Goal: Find specific page/section: Find specific page/section

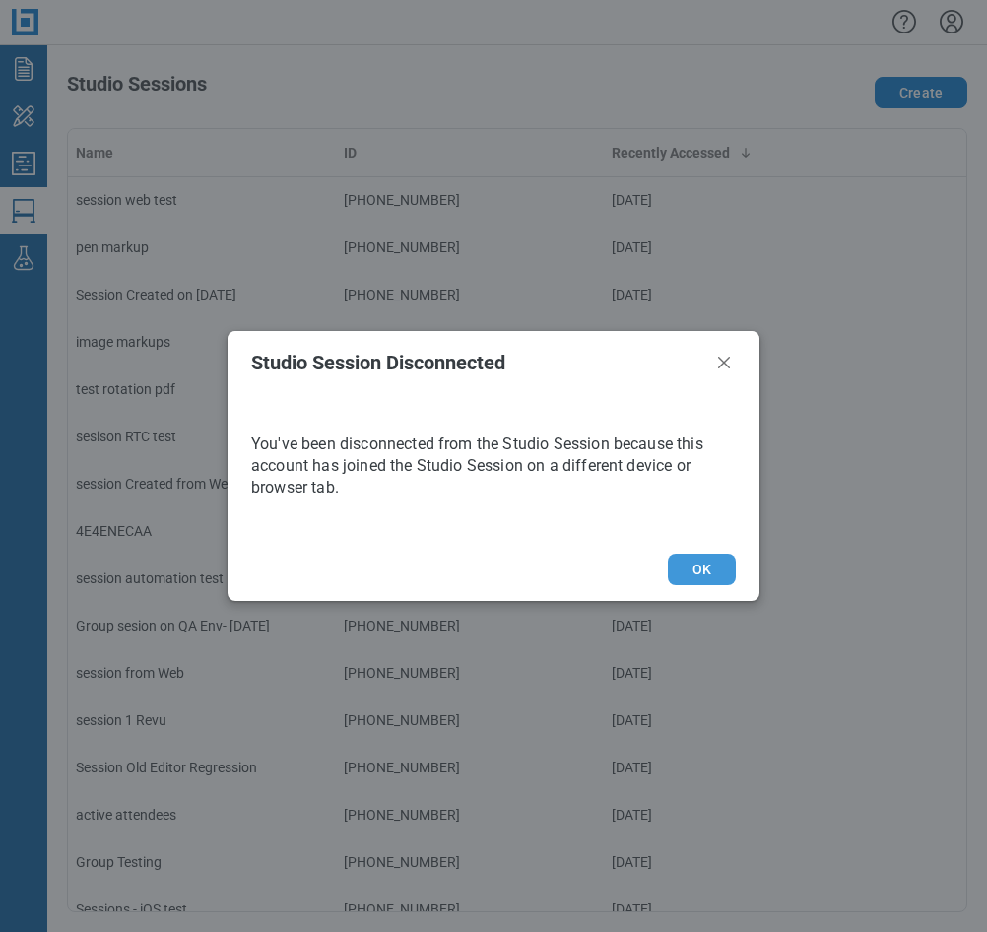
click at [684, 569] on button "OK" at bounding box center [702, 570] width 68 height 32
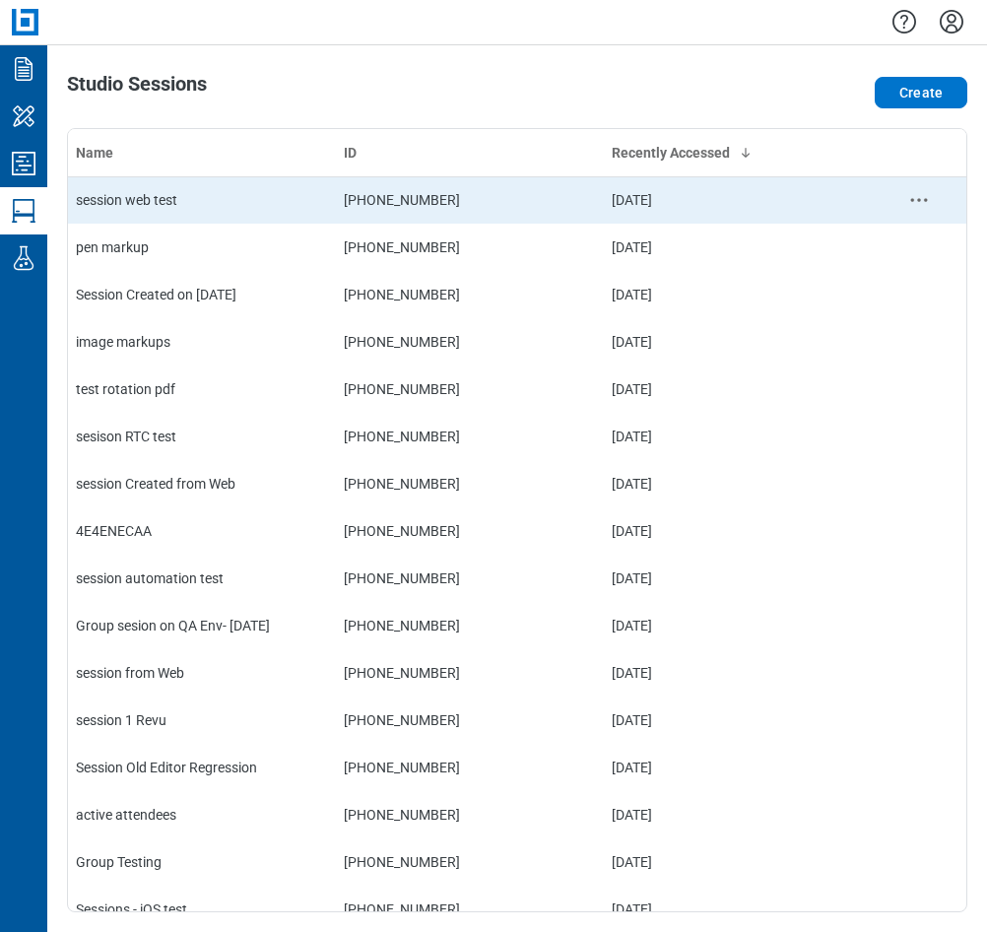
click at [226, 202] on div "session web test" at bounding box center [202, 200] width 252 height 20
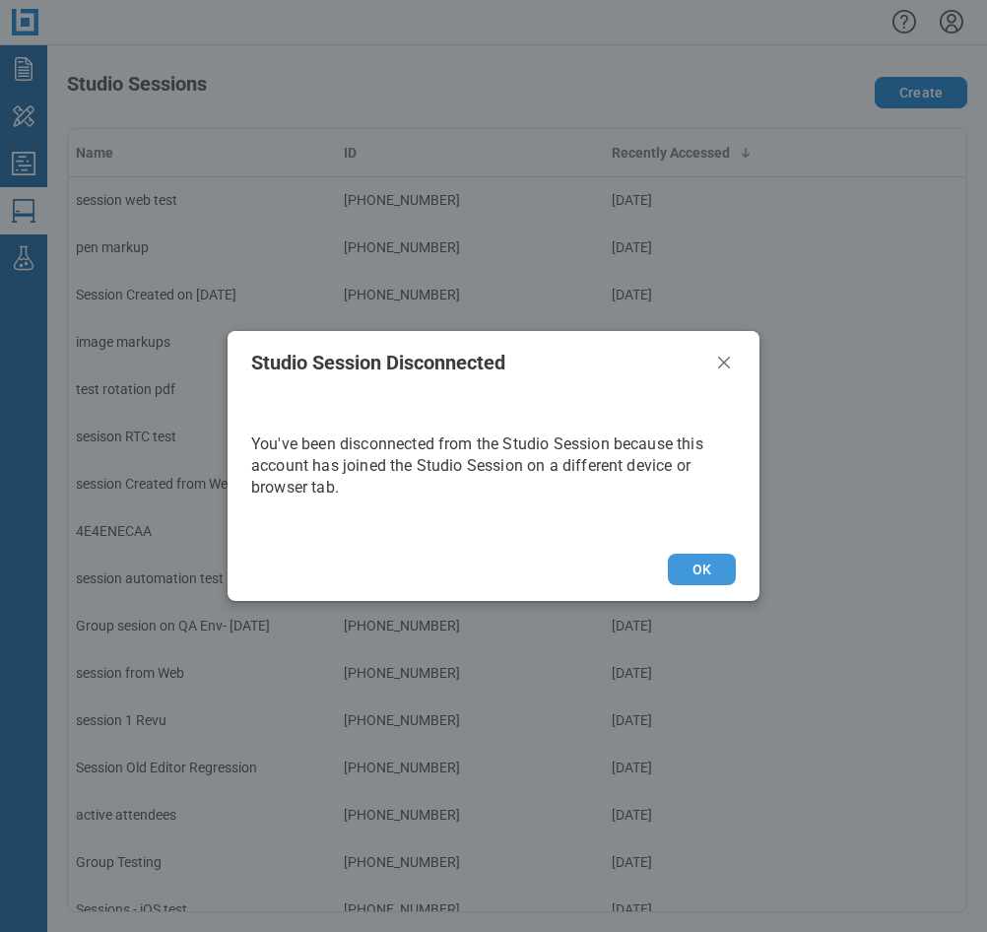
click at [701, 568] on button "OK" at bounding box center [702, 570] width 68 height 32
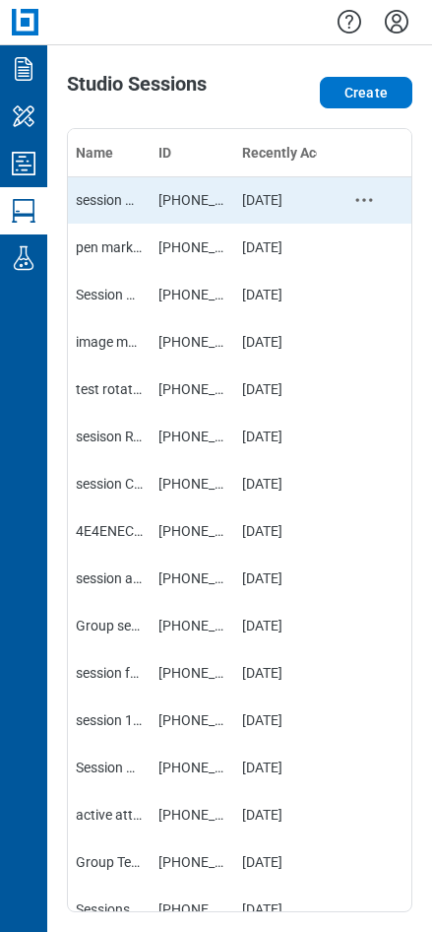
click at [144, 200] on td "session web test" at bounding box center [109, 199] width 83 height 47
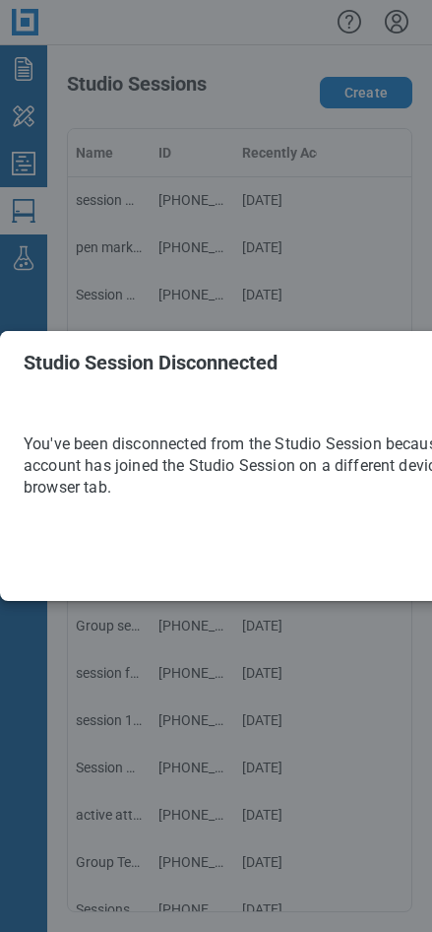
scroll to position [0, 99]
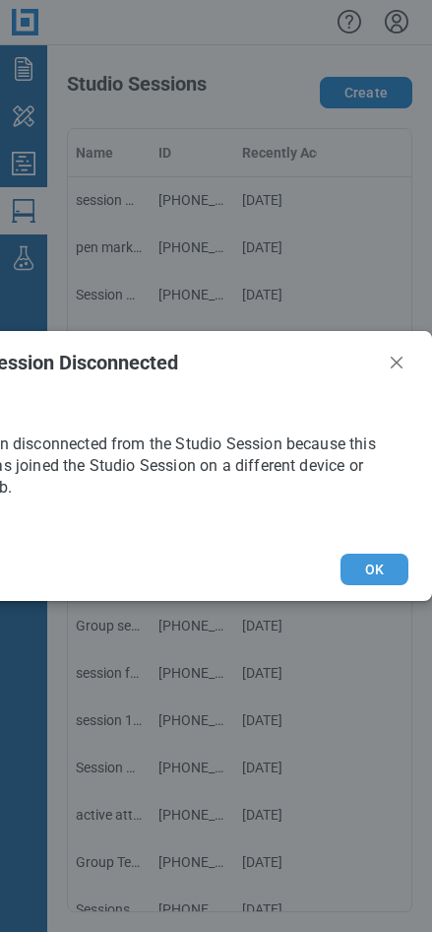
click at [353, 564] on button "OK" at bounding box center [375, 570] width 68 height 32
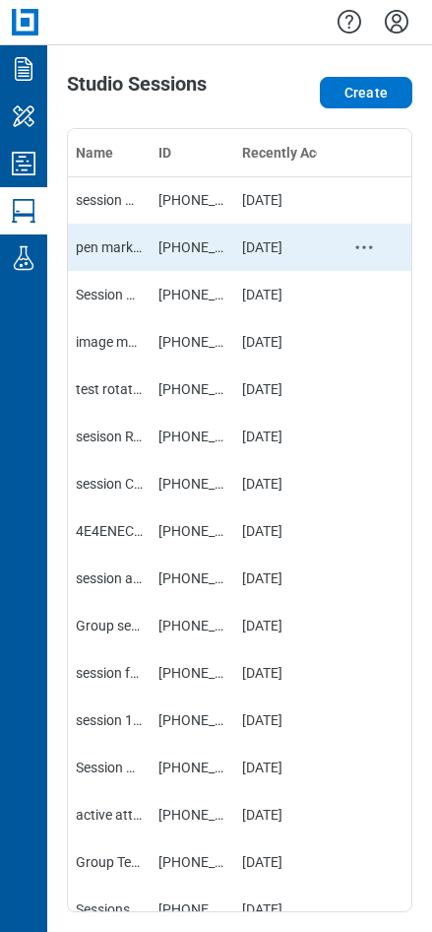
click at [126, 246] on div "pen markup" at bounding box center [109, 247] width 67 height 20
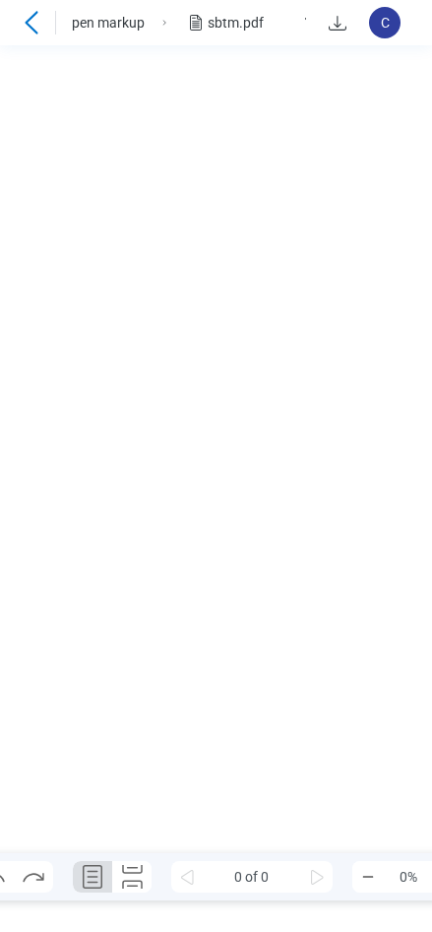
click at [33, 27] on icon at bounding box center [32, 23] width 24 height 24
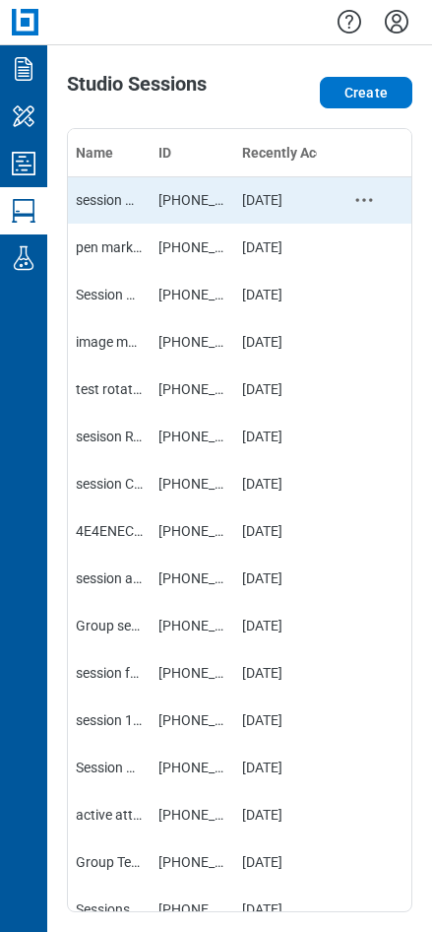
click at [181, 202] on td "[PHONE_NUMBER]" at bounding box center [192, 199] width 83 height 47
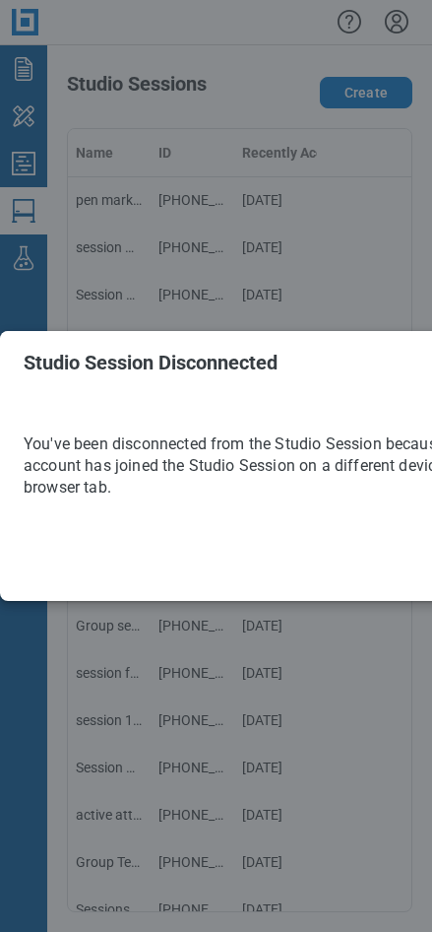
scroll to position [0, 99]
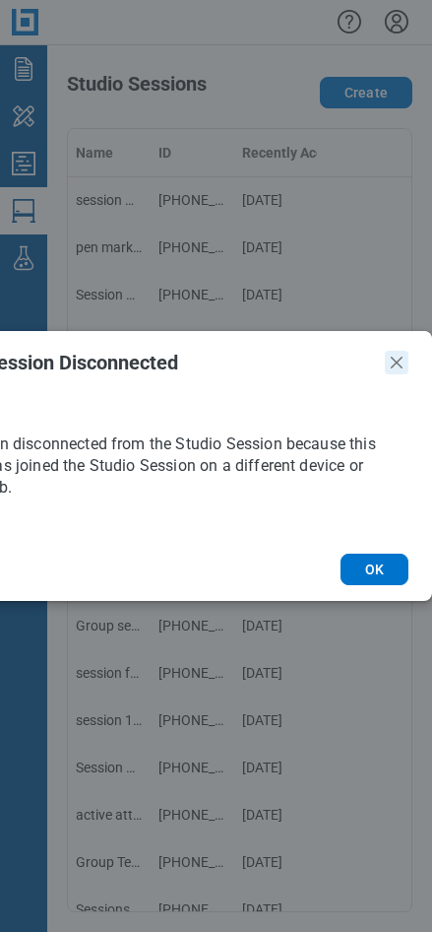
click at [387, 356] on icon "Close" at bounding box center [397, 363] width 24 height 24
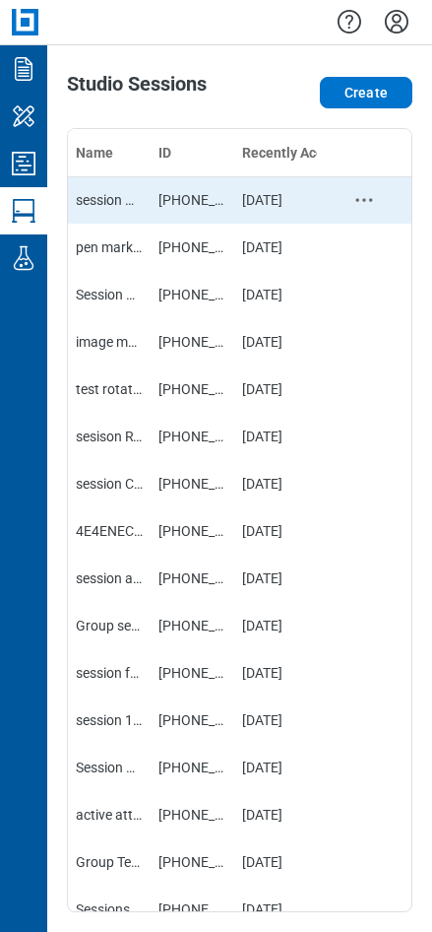
click at [130, 202] on div "session web test" at bounding box center [109, 200] width 67 height 20
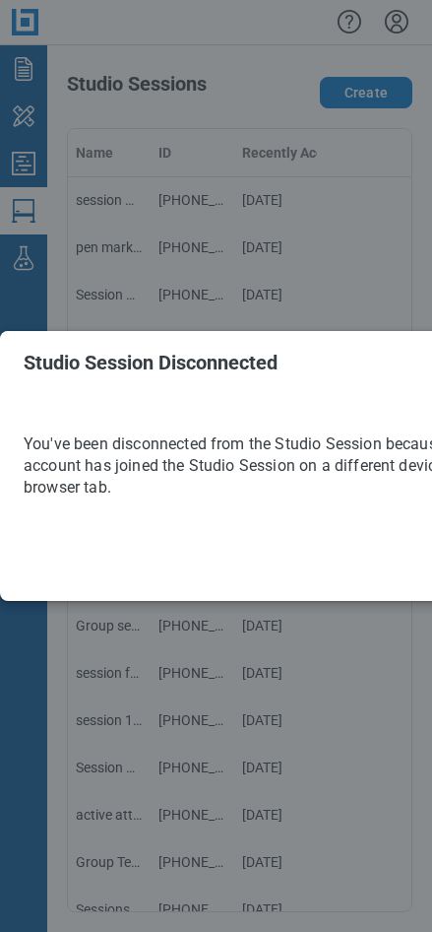
scroll to position [0, 99]
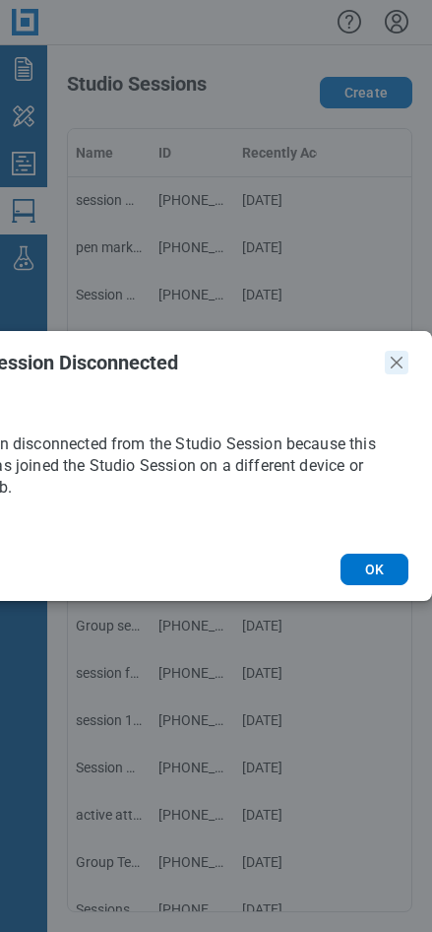
click at [402, 357] on icon "Close" at bounding box center [397, 363] width 24 height 24
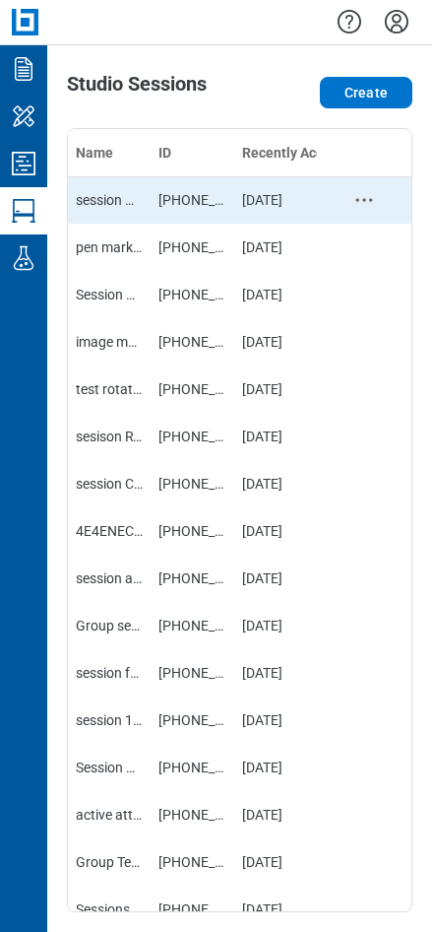
click at [99, 200] on div "session web test" at bounding box center [109, 200] width 67 height 20
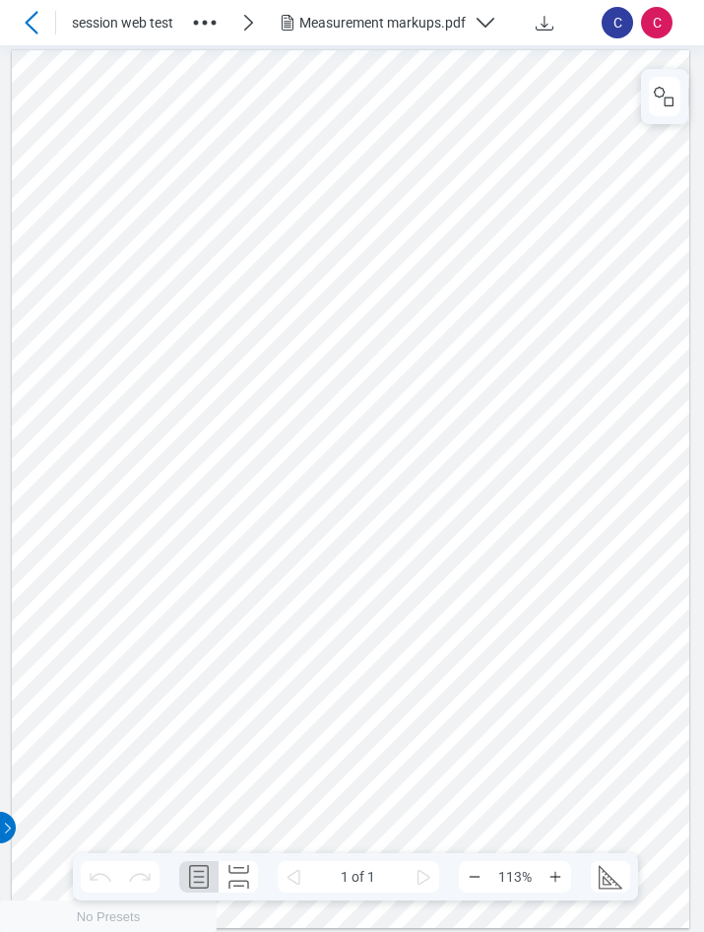
click at [431, 28] on div "Measurement markups.pdf" at bounding box center [382, 23] width 166 height 20
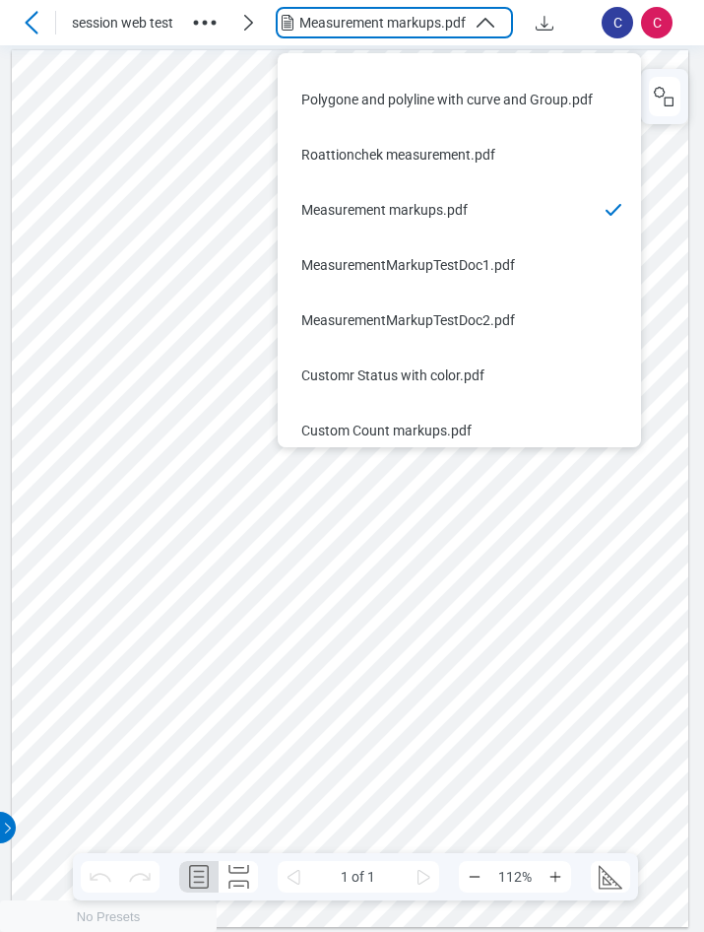
scroll to position [709, 0]
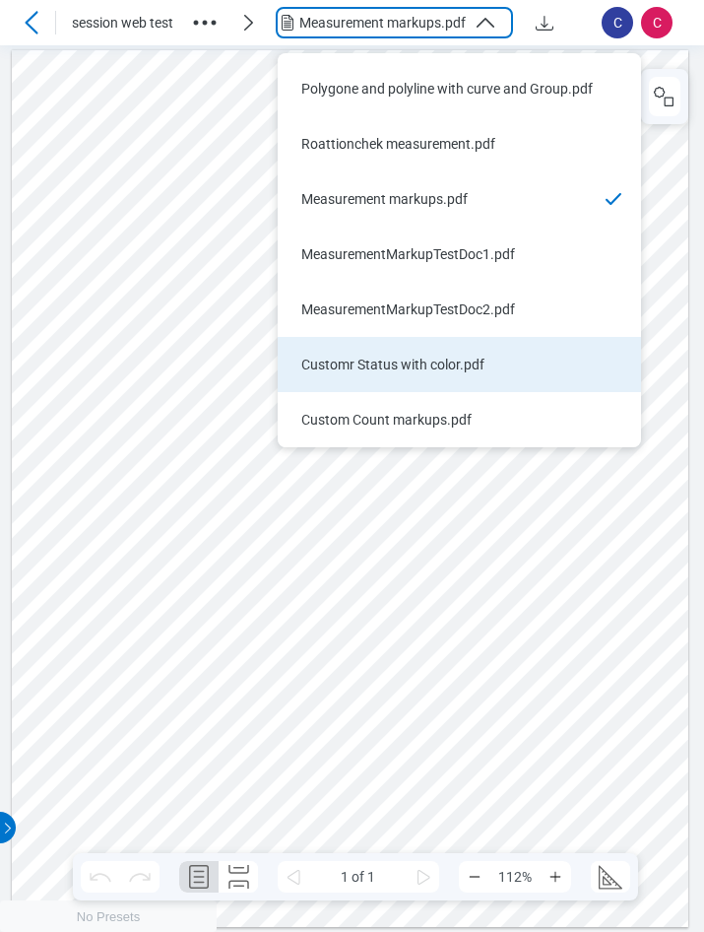
click at [379, 362] on div "Customr Status with color.pdf" at bounding box center [447, 365] width 293 height 20
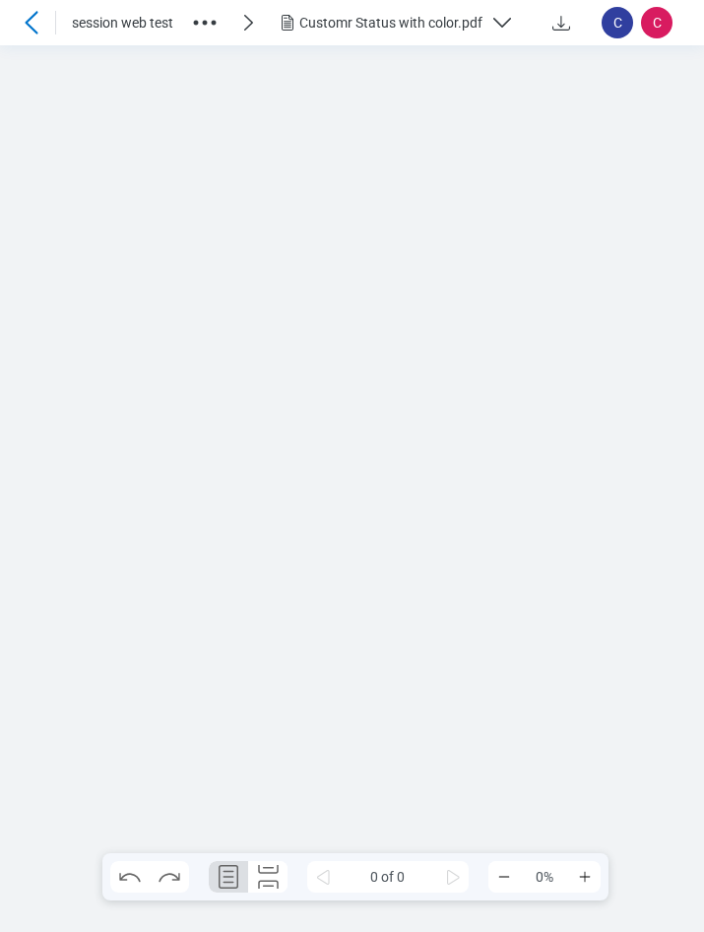
scroll to position [0, 0]
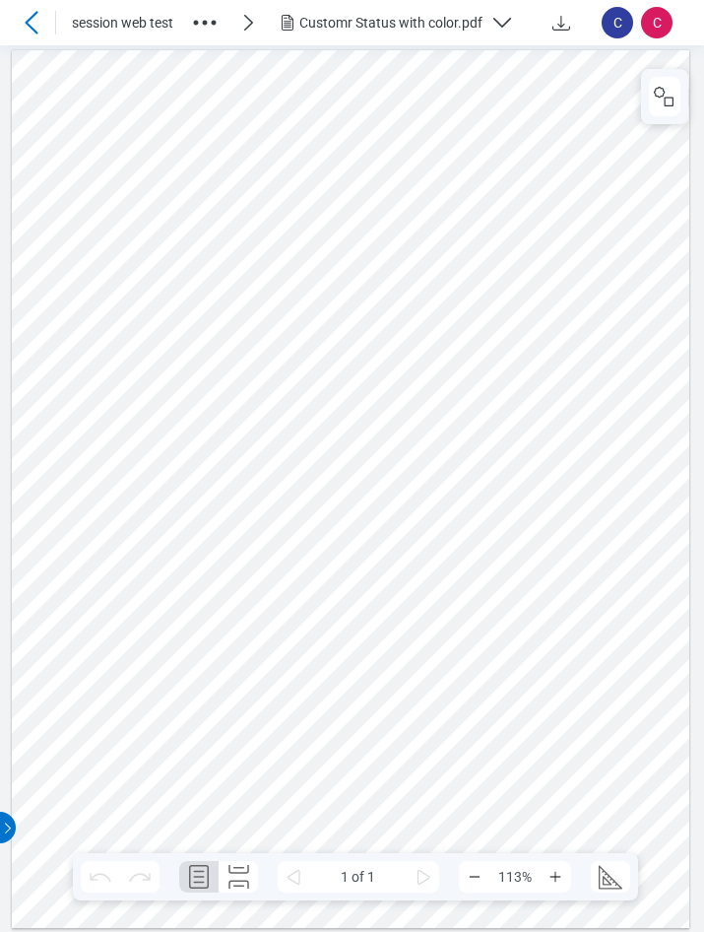
click at [431, 259] on div at bounding box center [351, 488] width 679 height 878
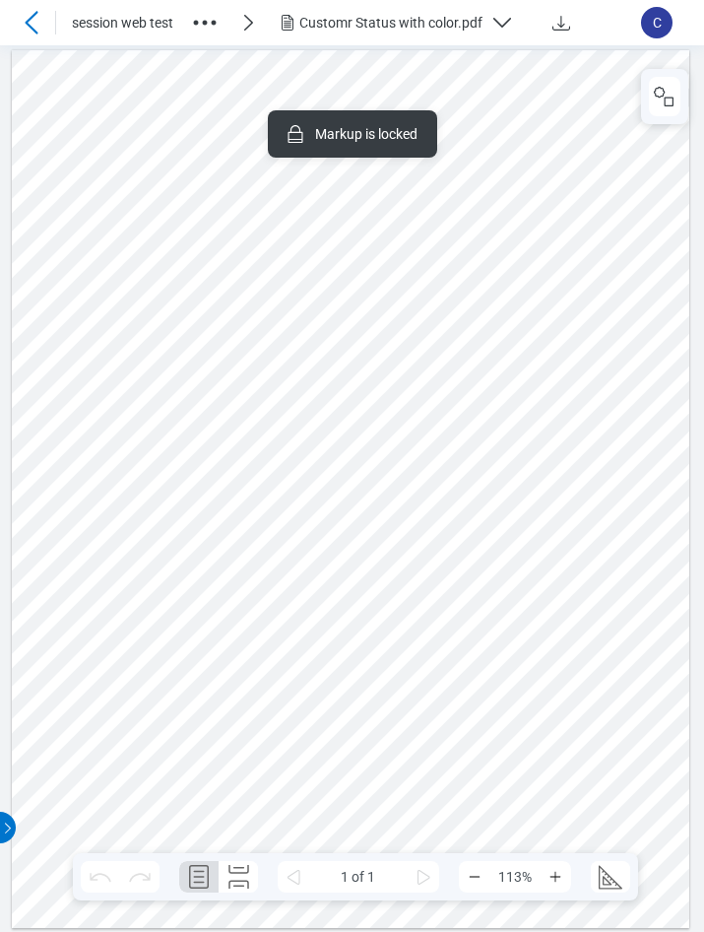
click at [32, 25] on icon at bounding box center [32, 23] width 24 height 24
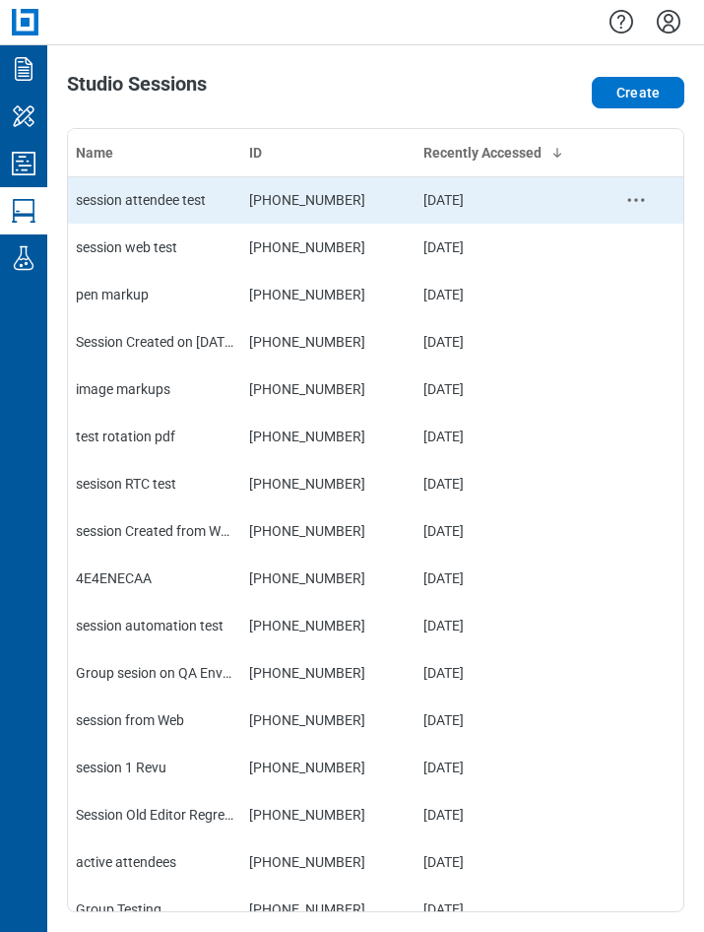
click at [102, 202] on div "session attendee test" at bounding box center [155, 200] width 158 height 20
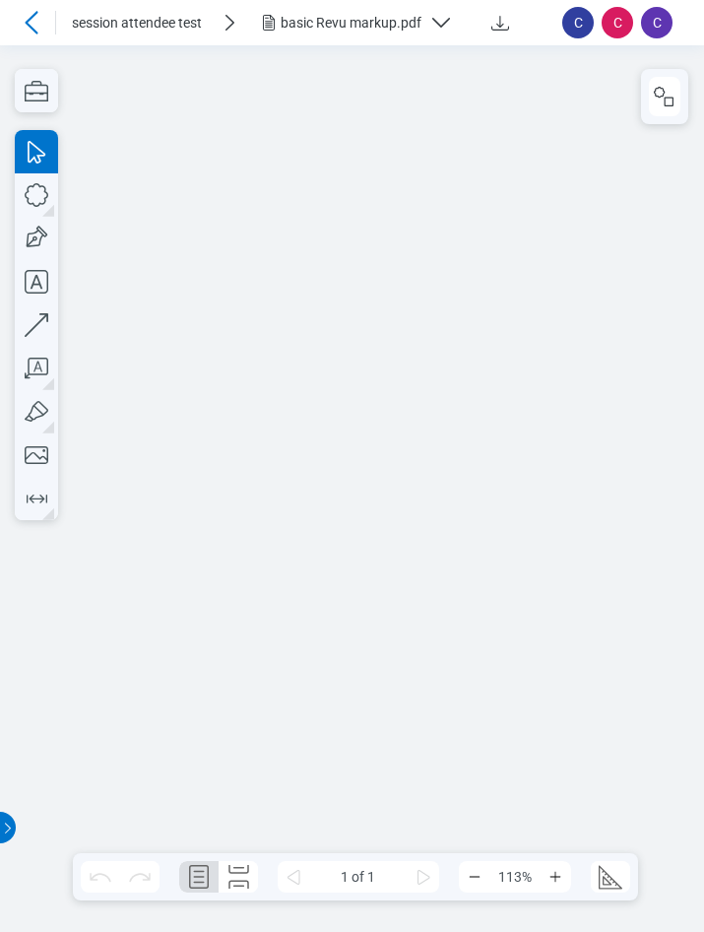
scroll to position [1, 0]
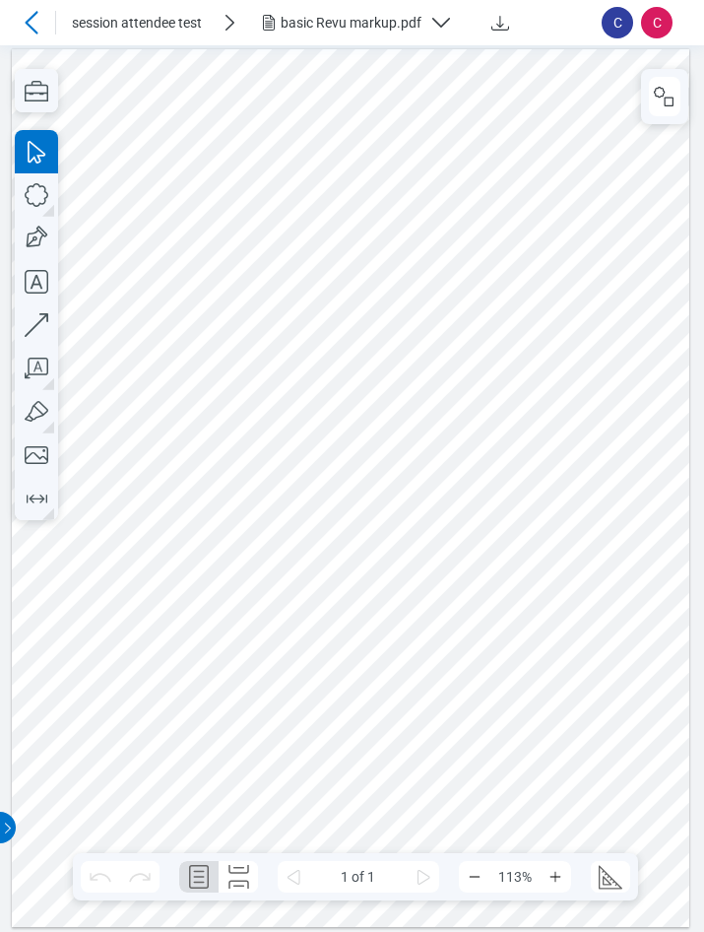
click at [31, 25] on icon at bounding box center [32, 23] width 24 height 24
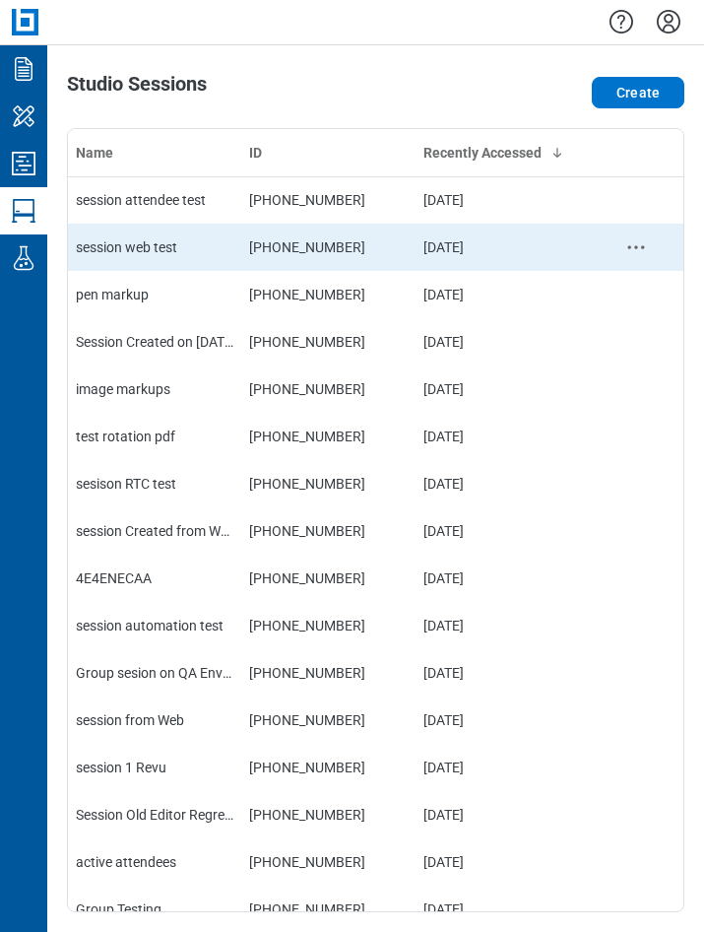
click at [159, 256] on td "session web test" at bounding box center [154, 247] width 173 height 47
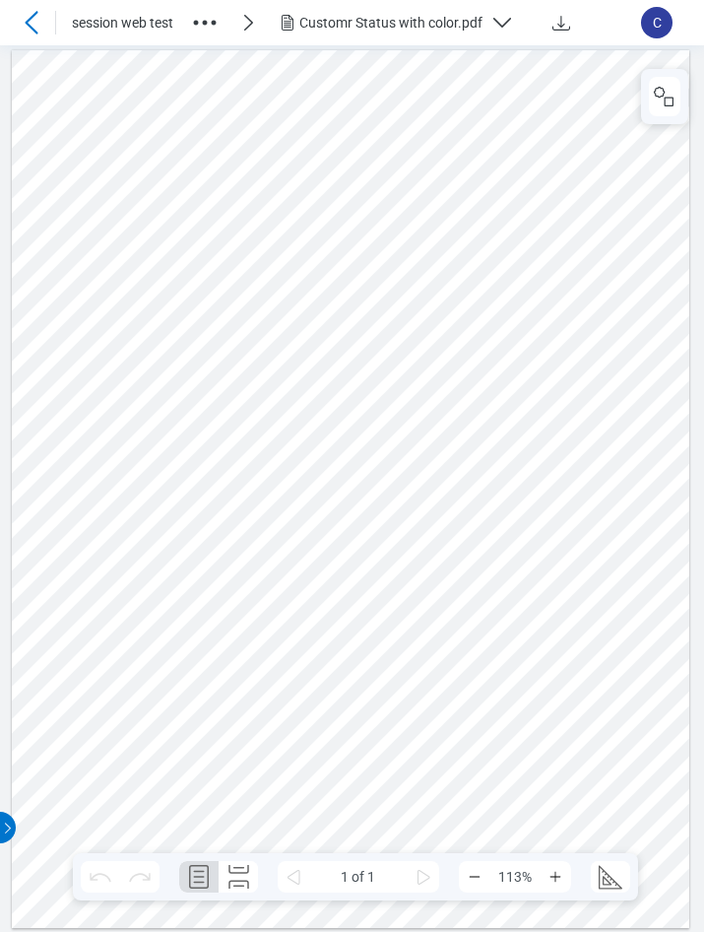
click at [28, 24] on icon at bounding box center [31, 22] width 13 height 23
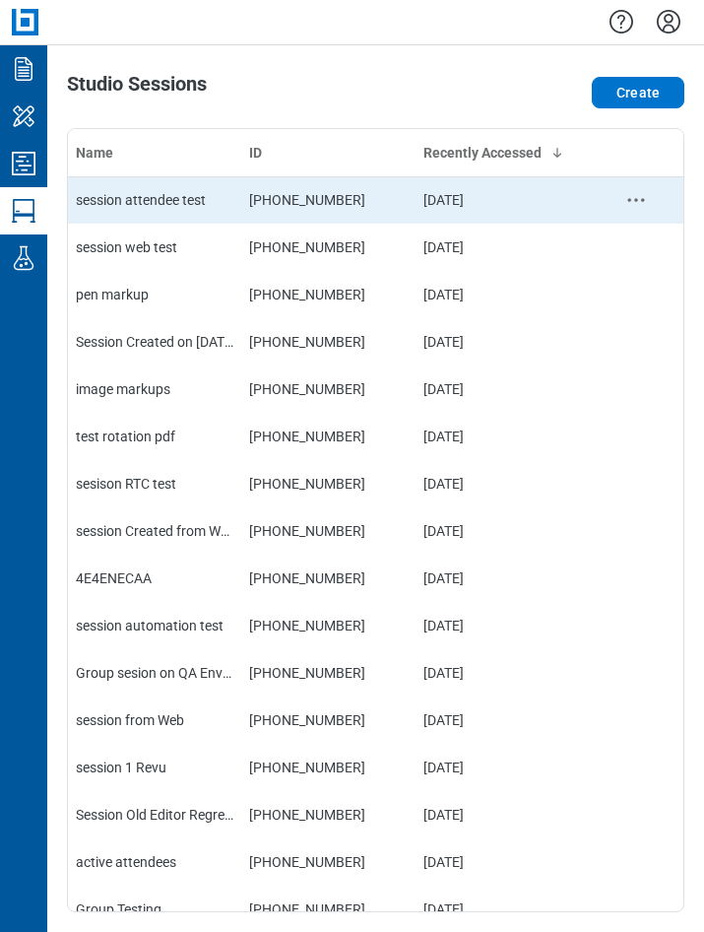
click at [162, 191] on div "session attendee test" at bounding box center [155, 200] width 158 height 20
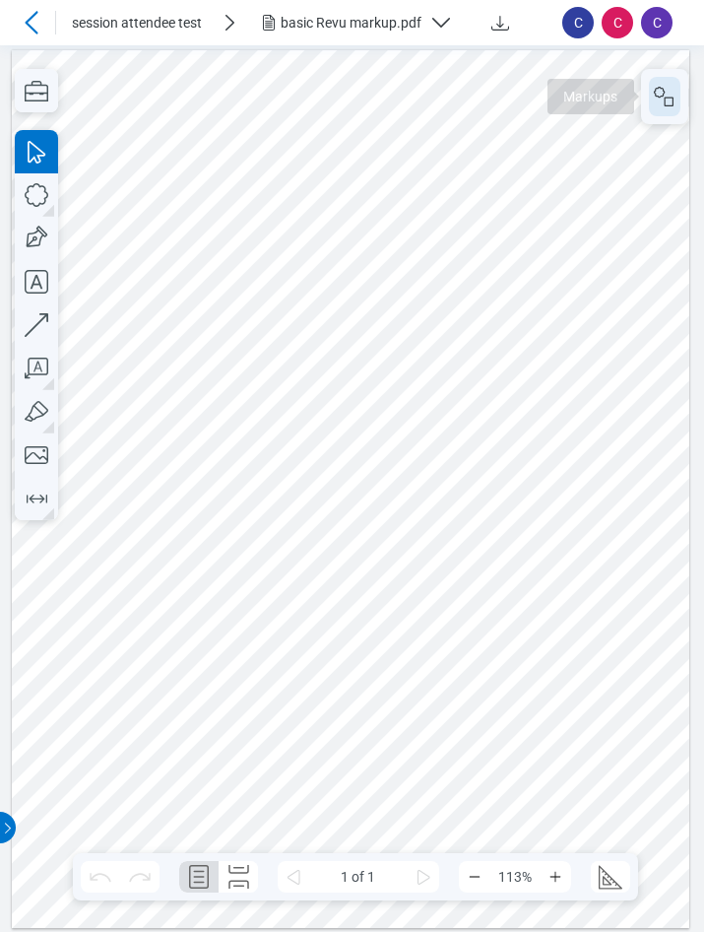
click at [658, 99] on icon "button" at bounding box center [665, 97] width 24 height 24
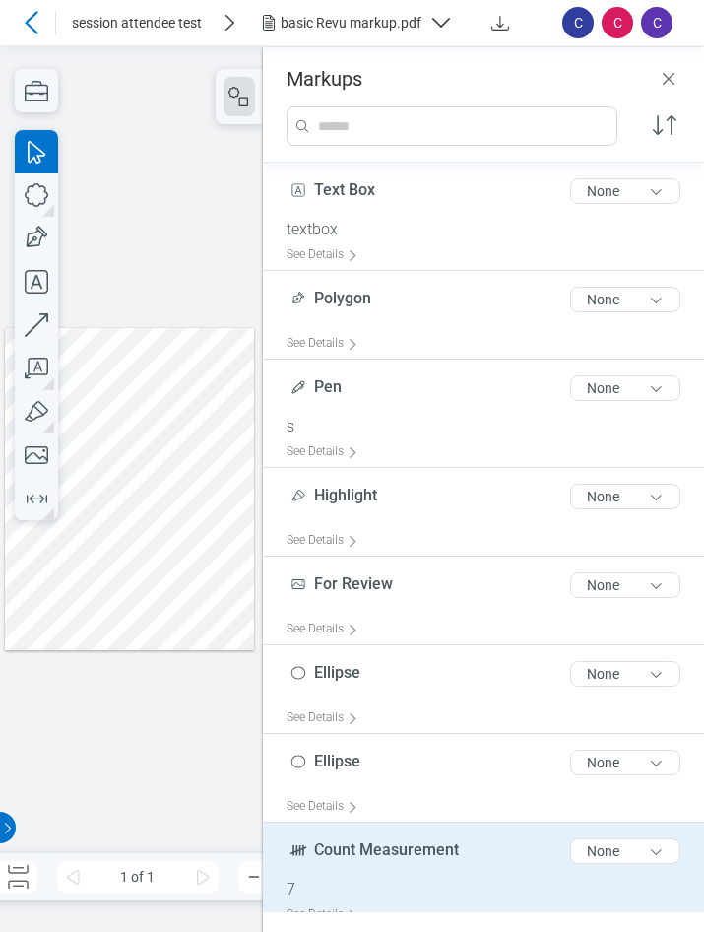
click at [366, 843] on span "Count Measurement" at bounding box center [386, 849] width 145 height 19
